Goal: Task Accomplishment & Management: Use online tool/utility

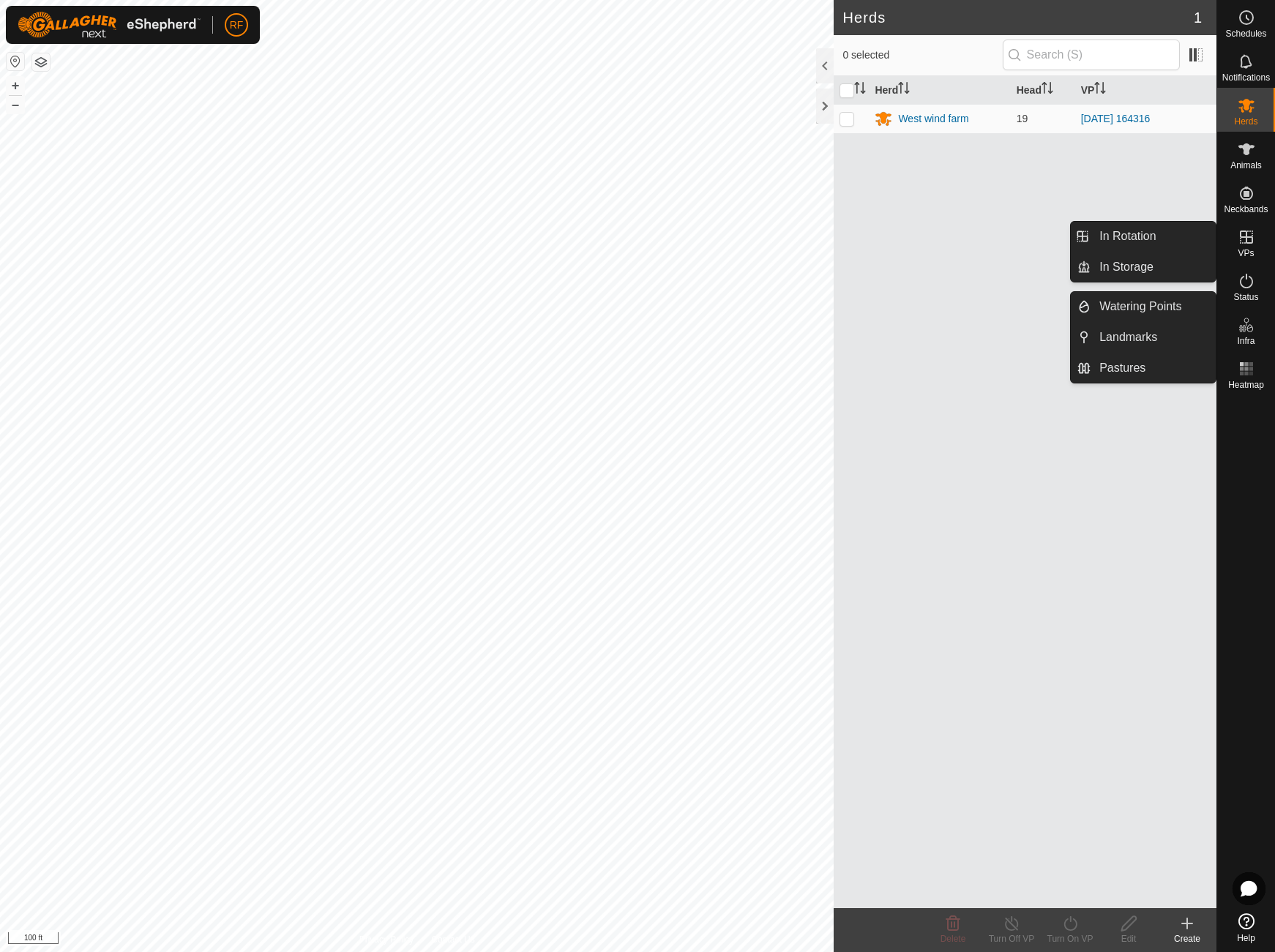
click at [1247, 244] on icon at bounding box center [1247, 238] width 18 height 18
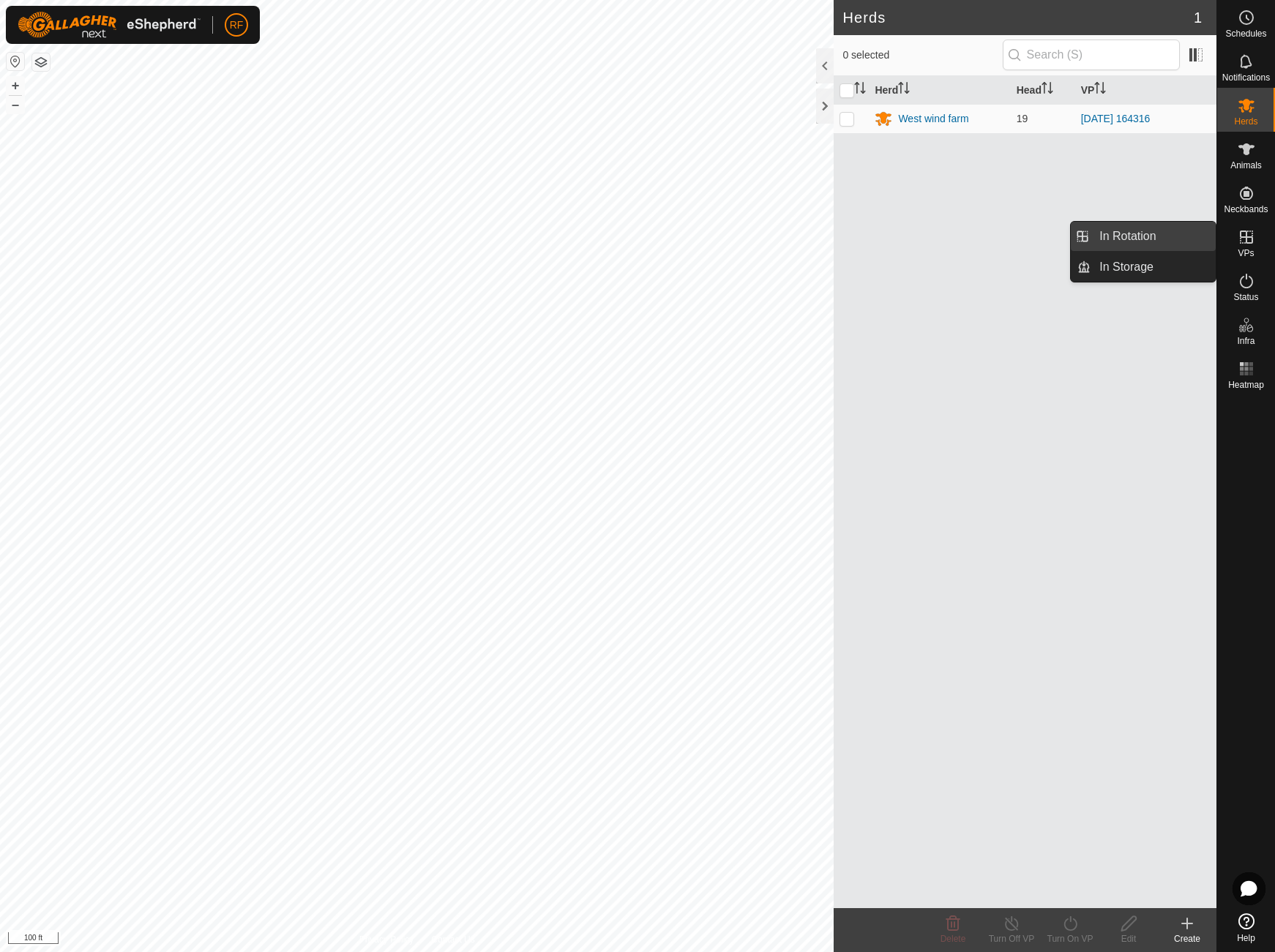
click at [1143, 232] on link "In Rotation" at bounding box center [1152, 236] width 125 height 29
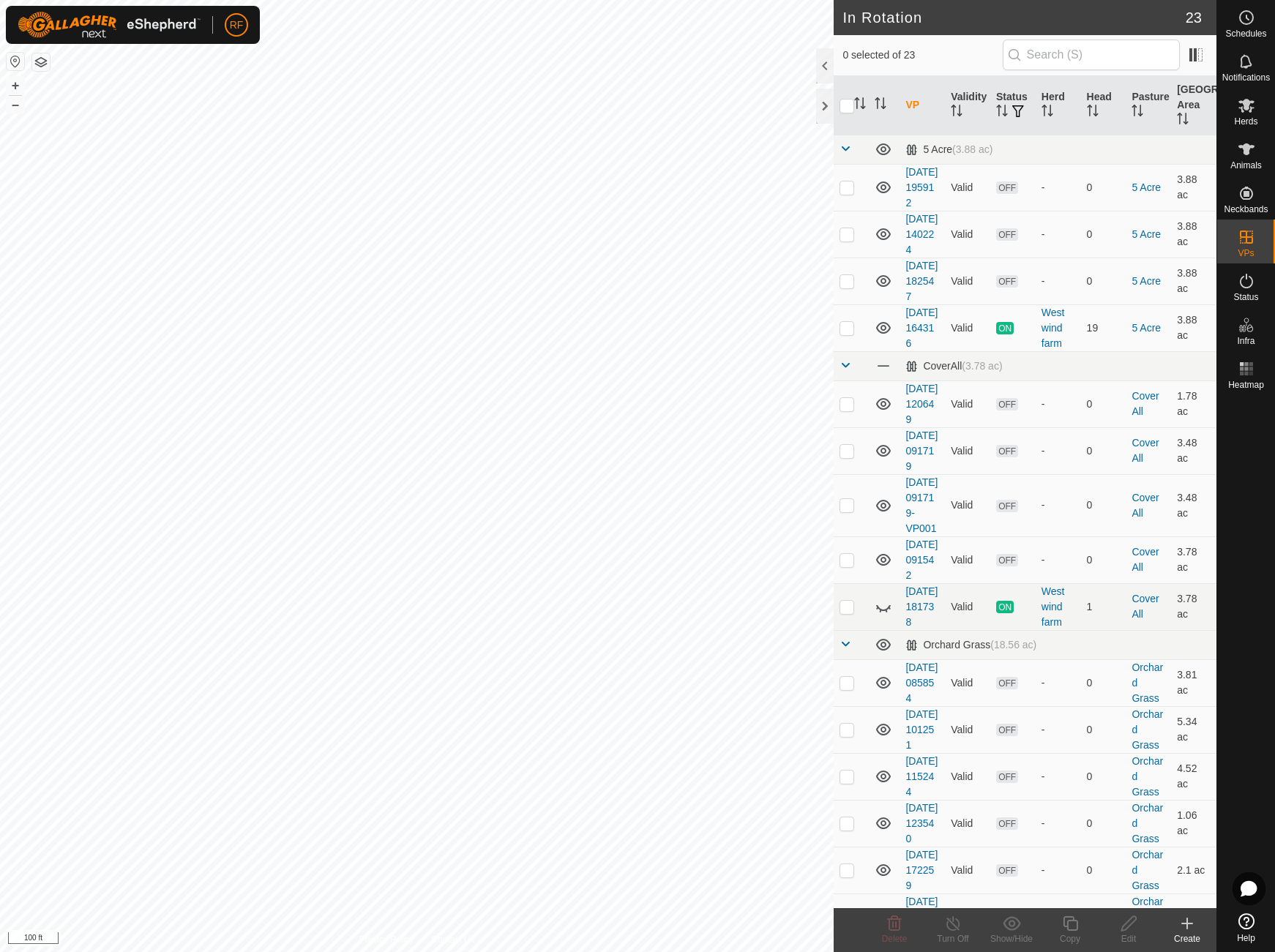
click at [1188, 924] on icon at bounding box center [1188, 924] width 10 height 0
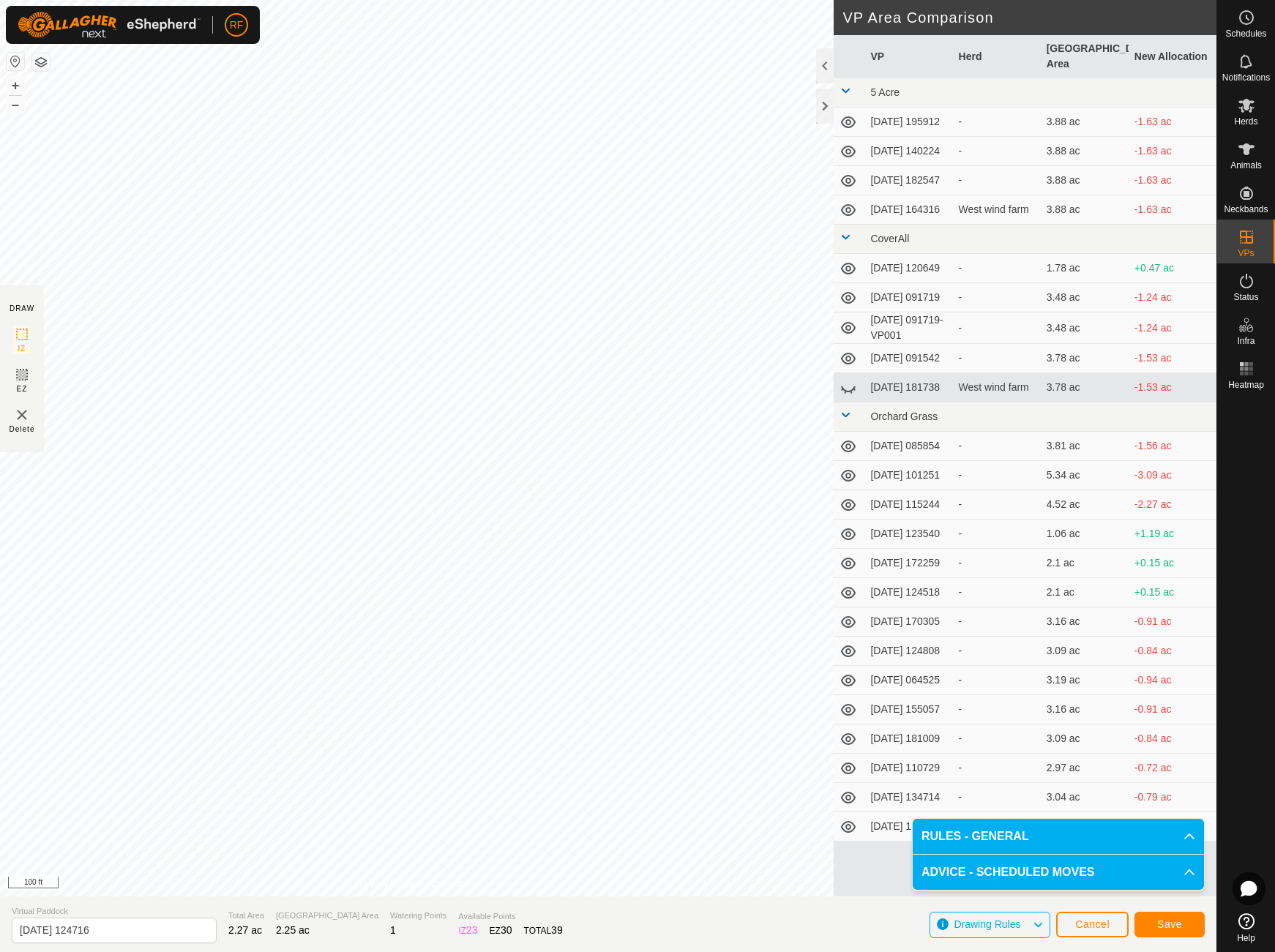
click at [1183, 927] on button "Save" at bounding box center [1170, 924] width 70 height 25
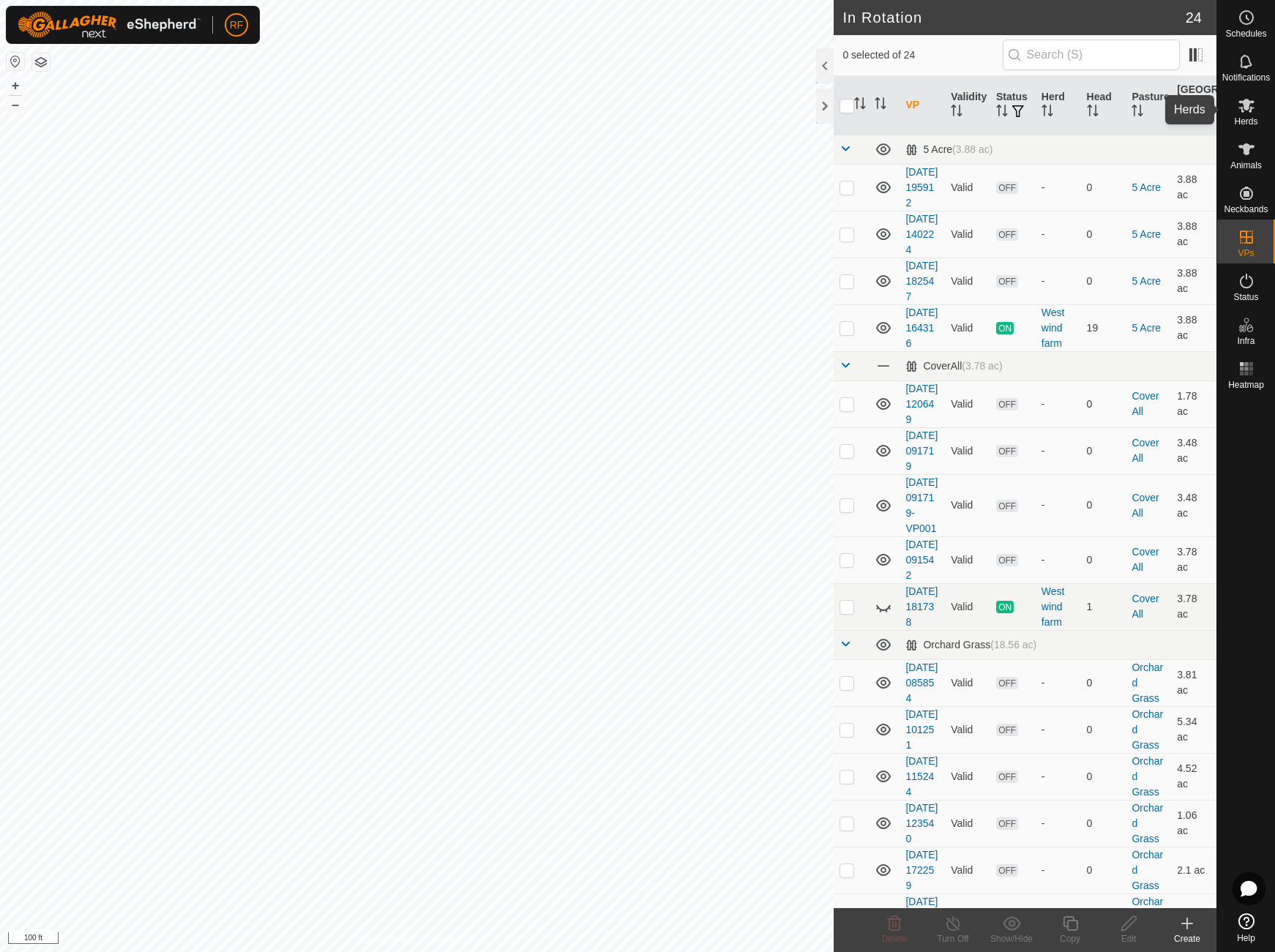
click at [1244, 105] on icon at bounding box center [1247, 105] width 16 height 14
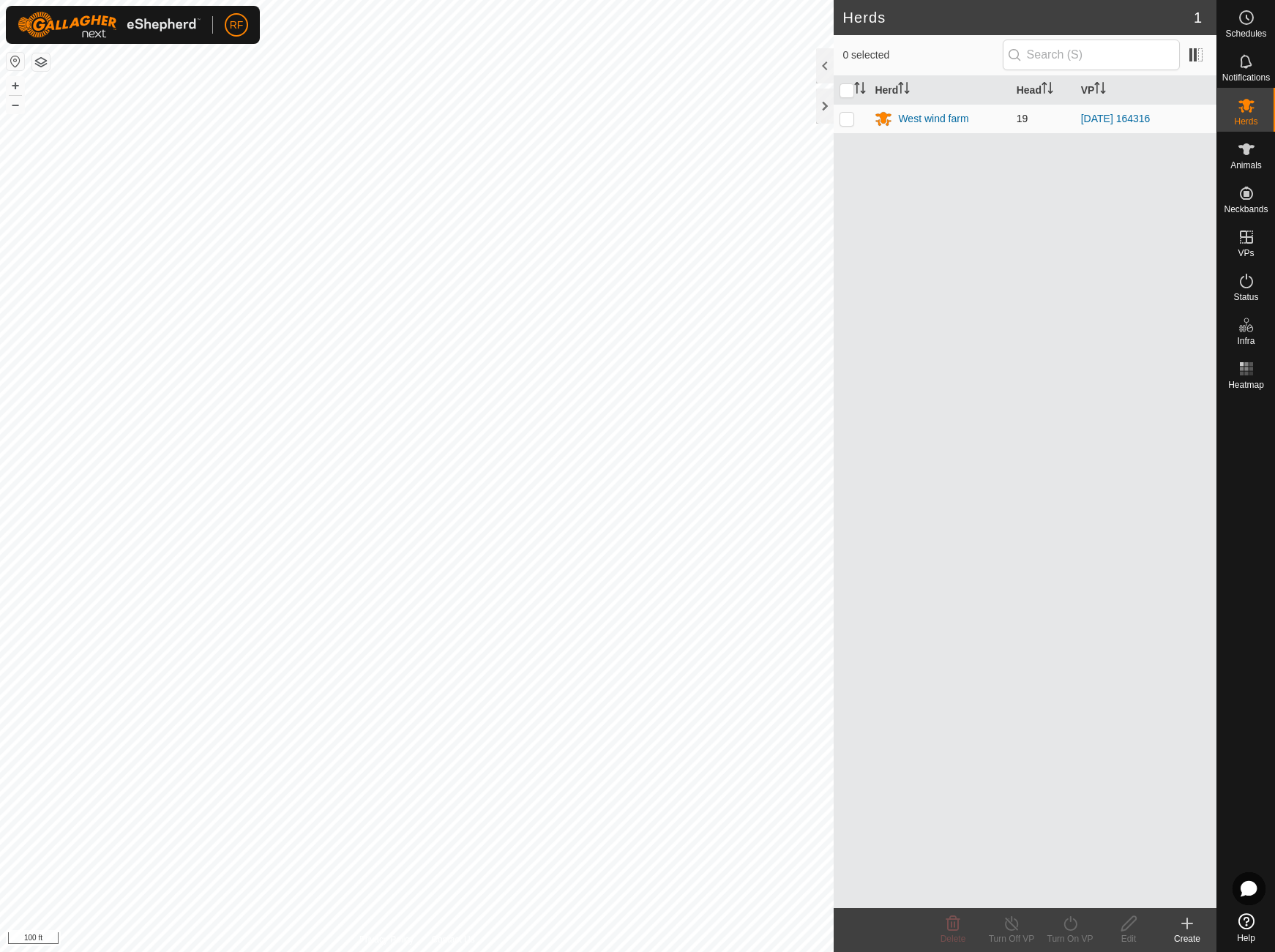
click at [849, 118] on p-checkbox at bounding box center [847, 119] width 15 height 12
checkbox input "true"
click at [1071, 925] on icon at bounding box center [1070, 924] width 18 height 18
click at [1071, 891] on link "Now" at bounding box center [1114, 891] width 145 height 29
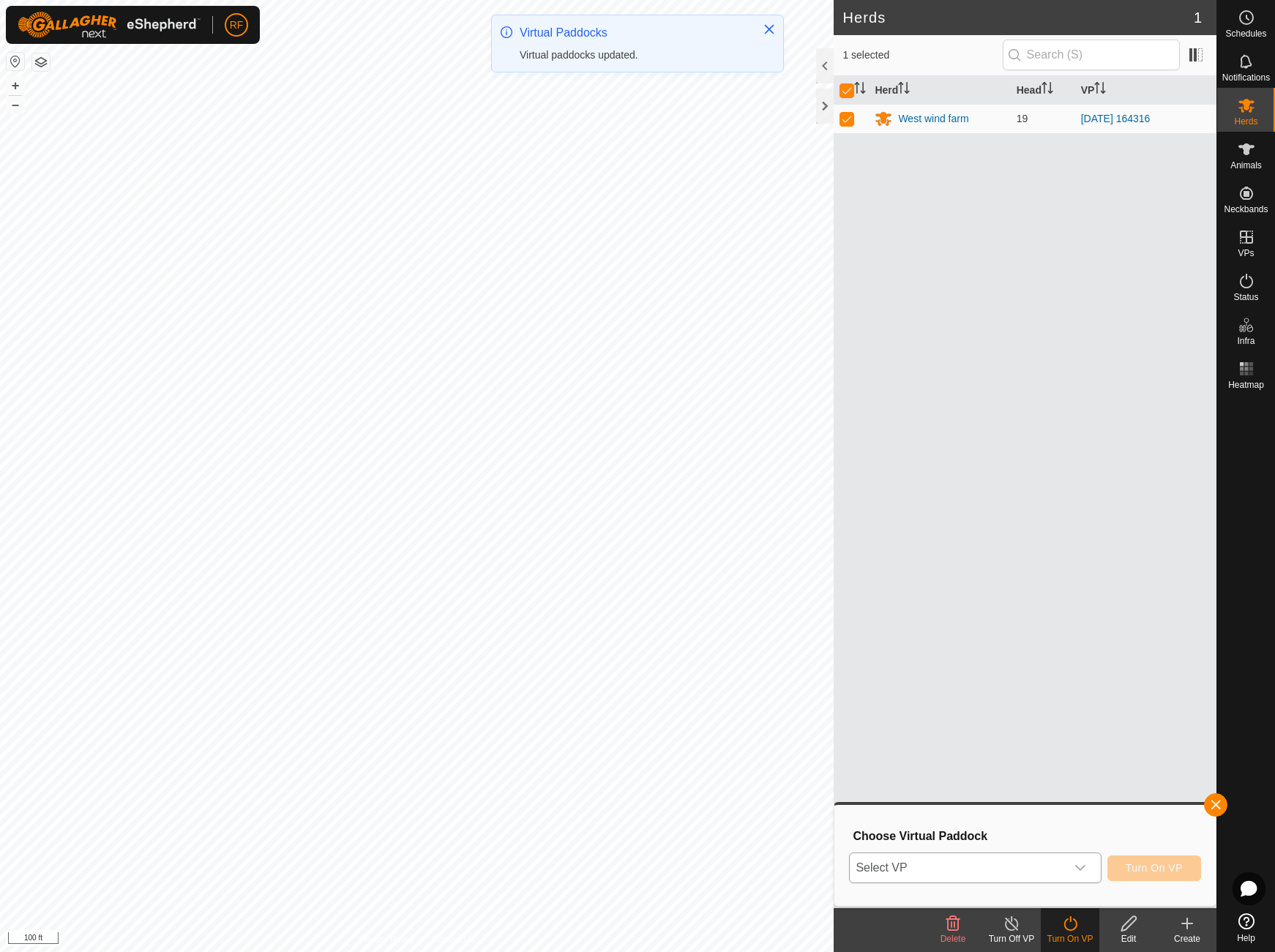
click at [1079, 868] on icon "dropdown trigger" at bounding box center [1081, 868] width 12 height 12
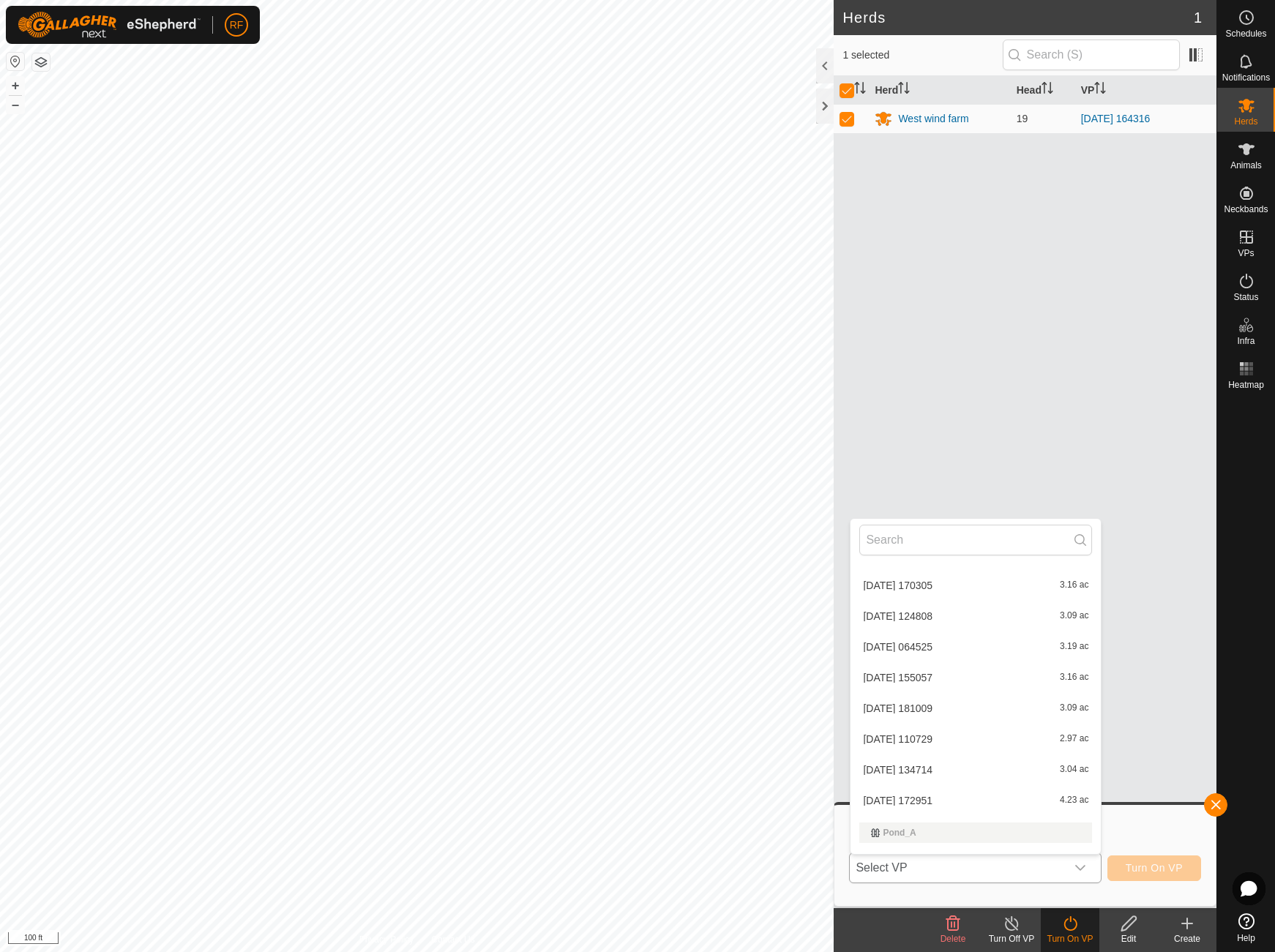
scroll to position [578, 0]
click at [960, 835] on li "[DATE] 124716 2.25 ac" at bounding box center [975, 839] width 250 height 29
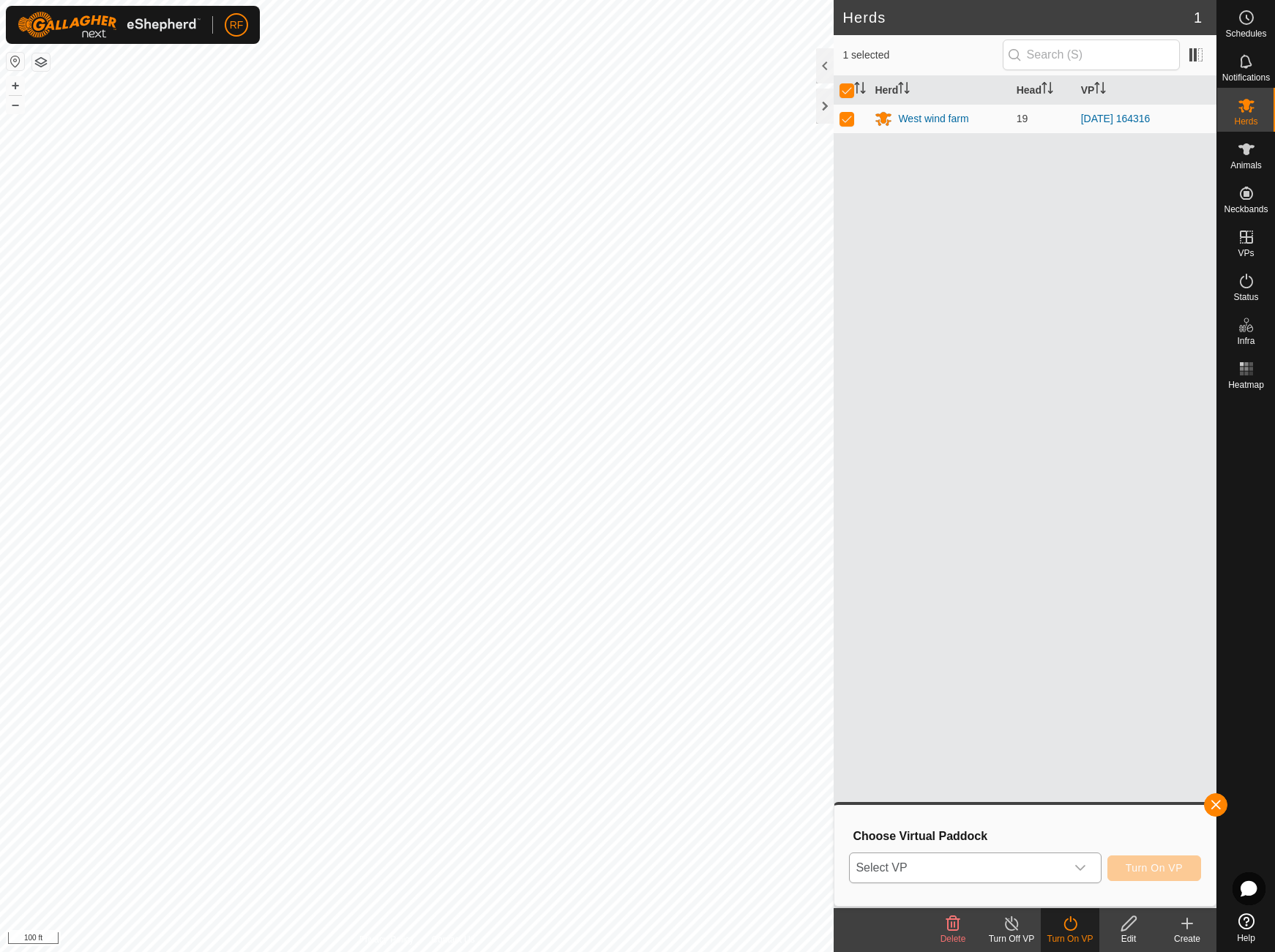
scroll to position [574, 0]
click at [1151, 874] on button "Turn On VP" at bounding box center [1154, 868] width 93 height 25
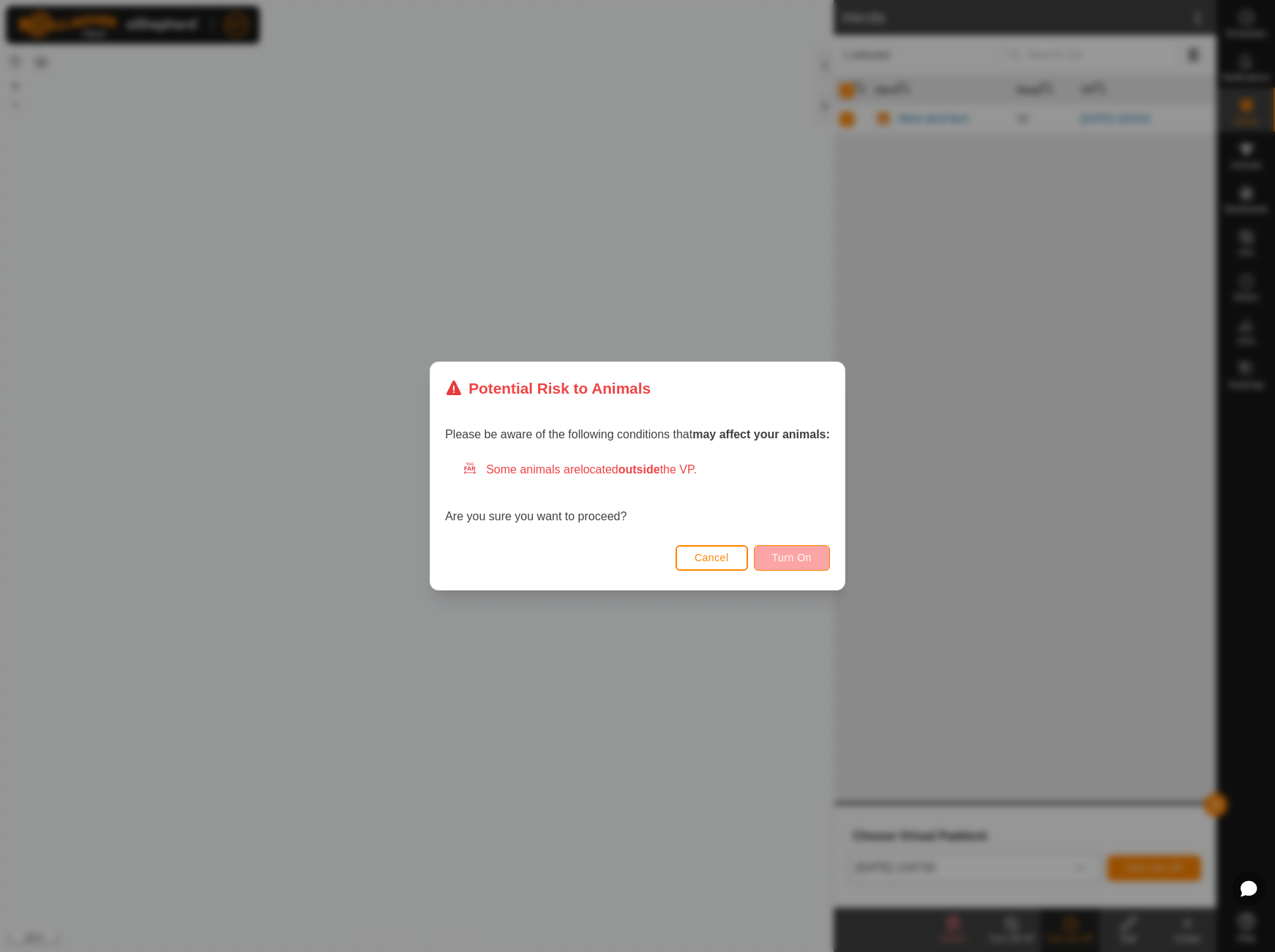
click at [818, 554] on button "Turn On" at bounding box center [792, 558] width 76 height 25
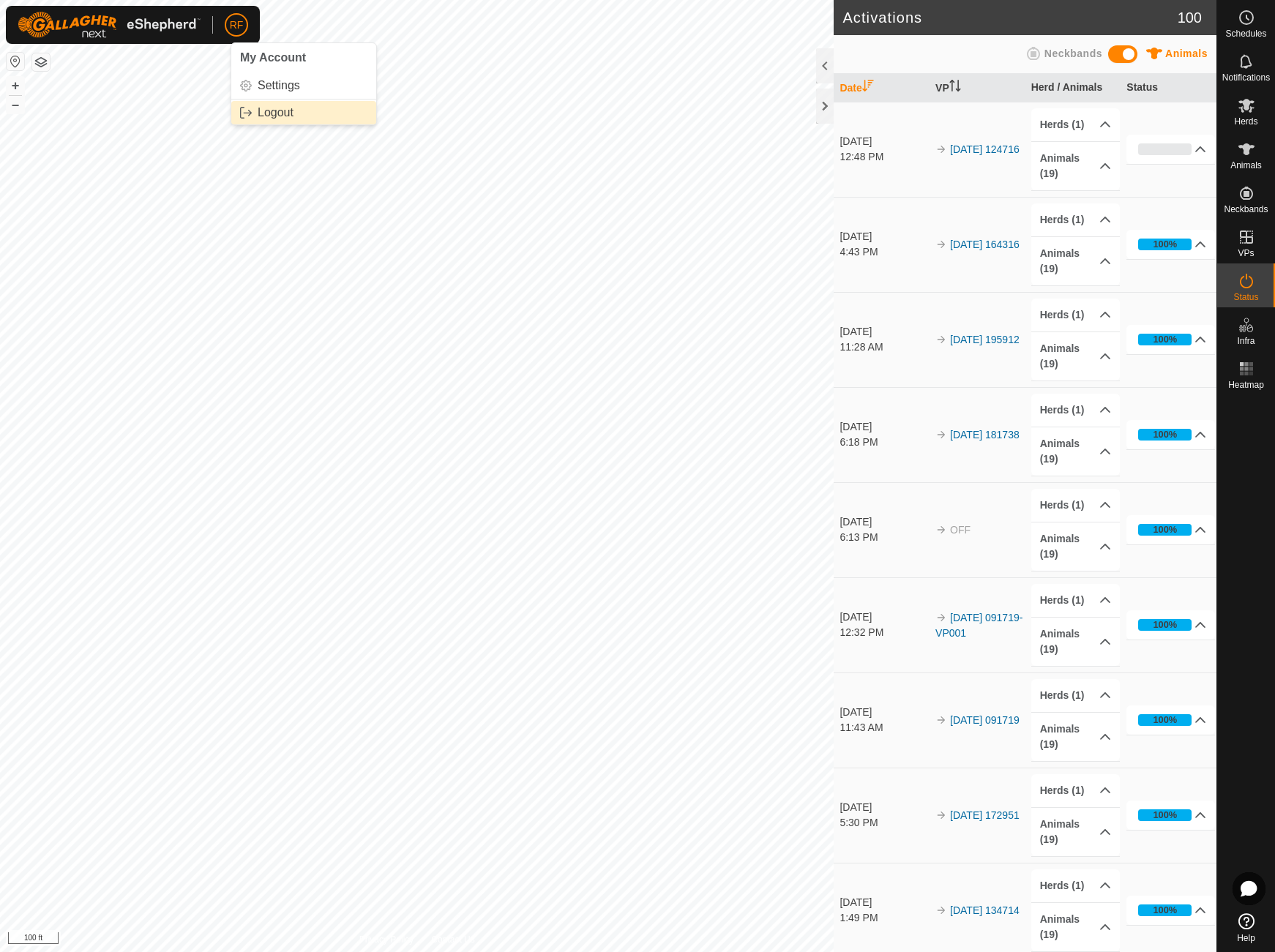
click at [259, 109] on link "Logout" at bounding box center [303, 112] width 145 height 23
